Goal: Task Accomplishment & Management: Use online tool/utility

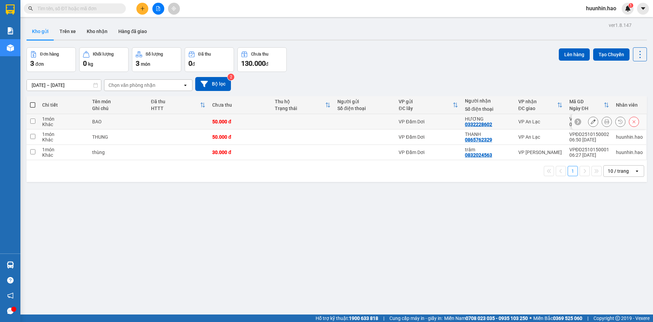
click at [605, 119] on icon at bounding box center [607, 121] width 5 height 5
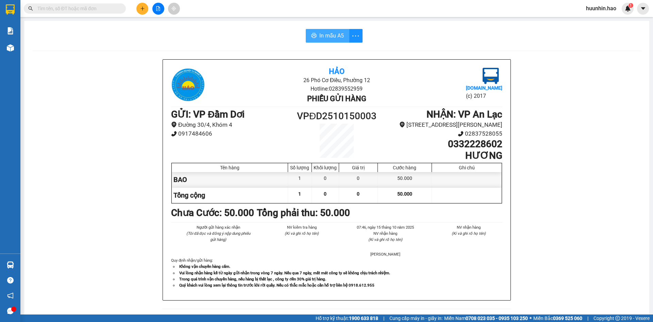
click at [332, 36] on span "In mẫu A5" at bounding box center [332, 35] width 25 height 9
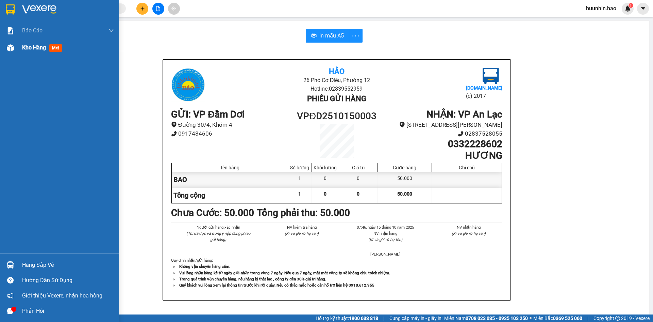
click at [42, 51] on div "Kho hàng mới" at bounding box center [43, 47] width 43 height 9
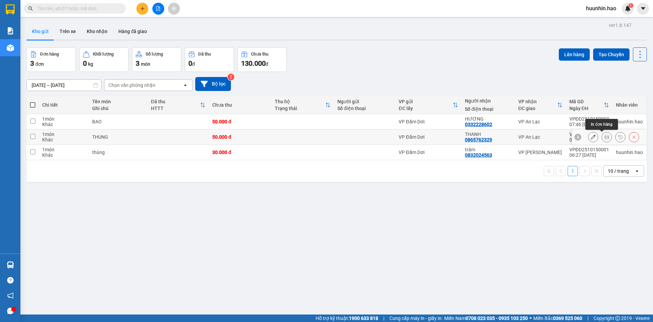
click at [604, 138] on button at bounding box center [607, 137] width 10 height 12
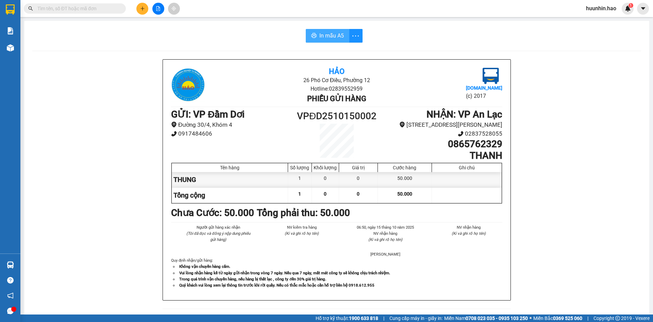
click at [335, 33] on span "In mẫu A5" at bounding box center [332, 35] width 25 height 9
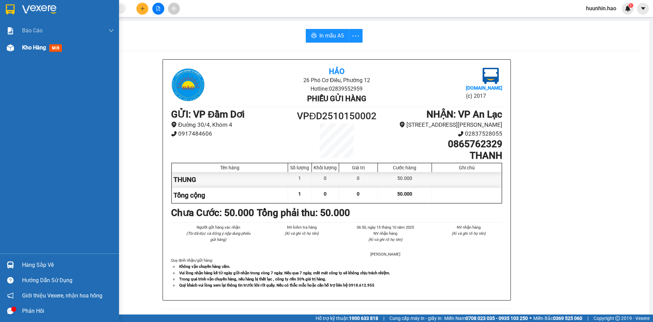
click at [17, 48] on div "Kho hàng mới" at bounding box center [59, 47] width 119 height 17
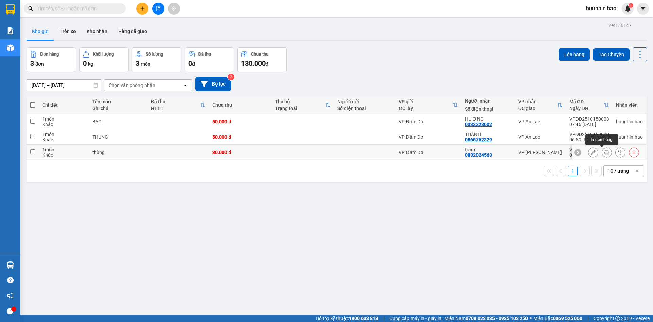
click at [602, 147] on button at bounding box center [607, 152] width 10 height 12
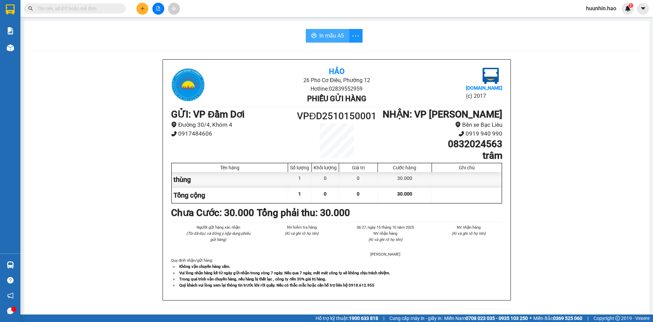
click at [325, 35] on span "In mẫu A5" at bounding box center [332, 35] width 25 height 9
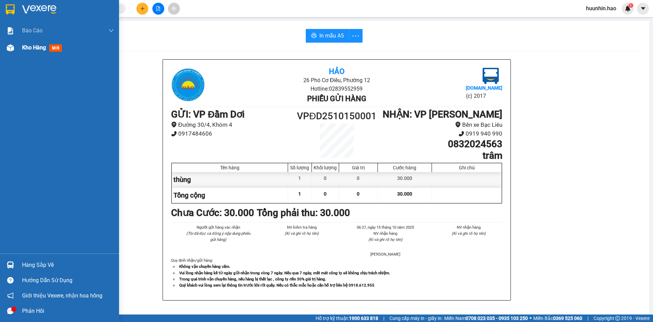
drag, startPoint x: 17, startPoint y: 48, endPoint x: 21, endPoint y: 51, distance: 5.9
click at [17, 48] on div "Kho hàng mới" at bounding box center [59, 47] width 119 height 17
click at [21, 50] on div "Kho hàng mới" at bounding box center [59, 47] width 119 height 17
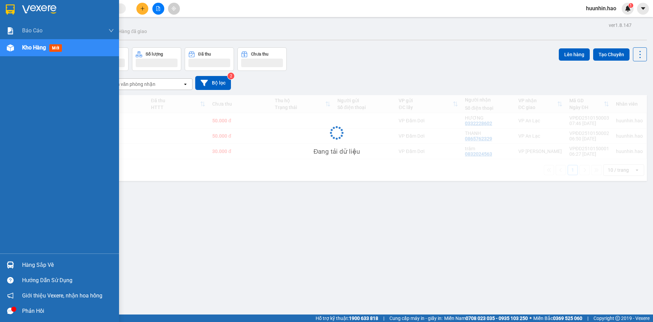
click at [22, 51] on div "Kho hàng mới" at bounding box center [59, 47] width 119 height 17
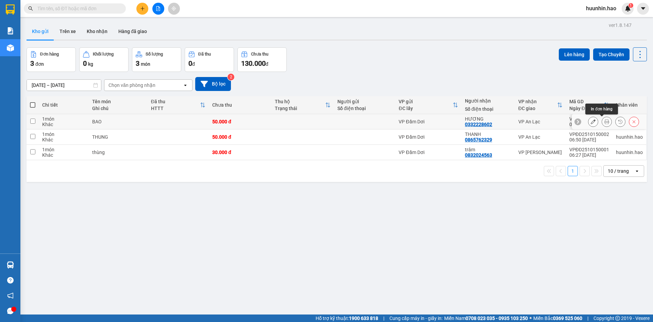
click at [605, 123] on icon at bounding box center [607, 121] width 5 height 5
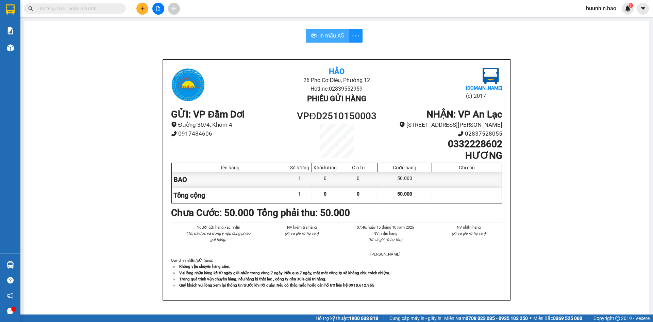
drag, startPoint x: 333, startPoint y: 38, endPoint x: 359, endPoint y: 29, distance: 27.2
click at [338, 35] on span "In mẫu A5" at bounding box center [332, 35] width 25 height 9
